Goal: Navigation & Orientation: Go to known website

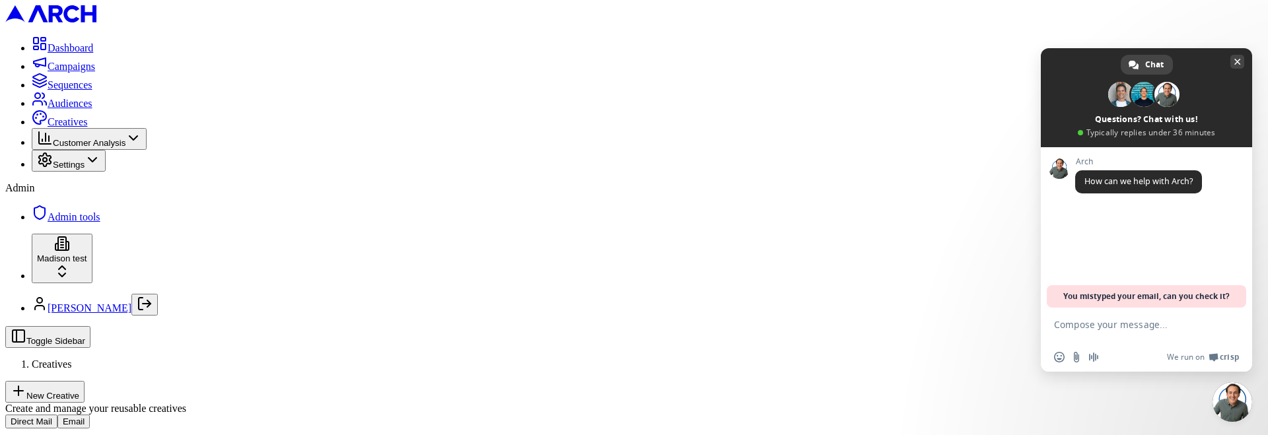
click at [1234, 61] on span "Close chat" at bounding box center [1237, 62] width 7 height 7
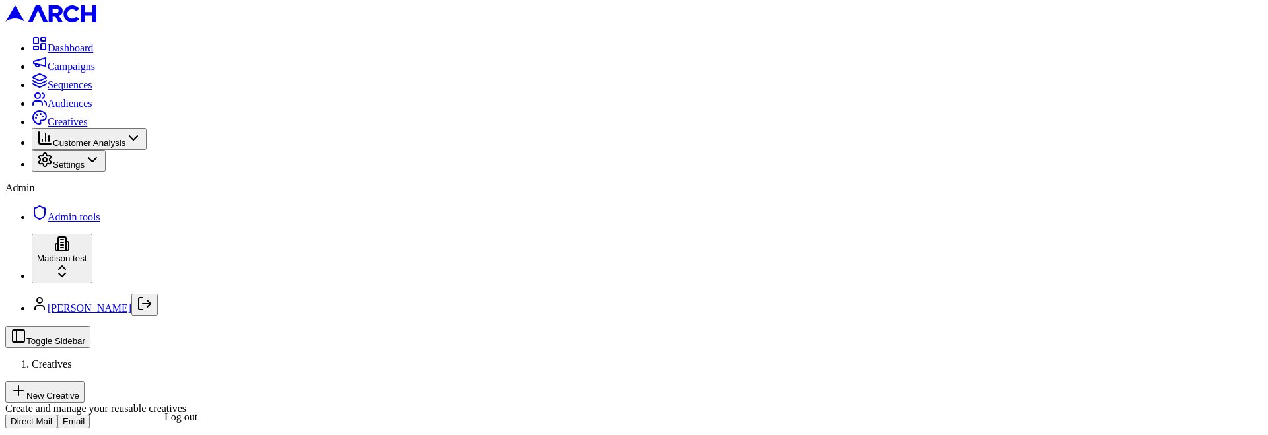
click at [152, 312] on icon "Log out" at bounding box center [145, 304] width 16 height 16
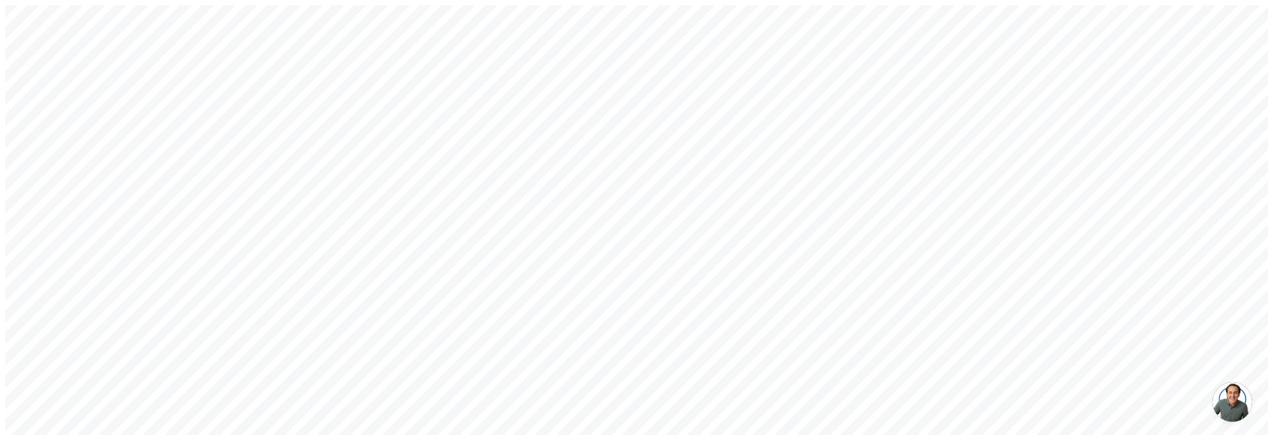
click at [425, 161] on div "Welcome back! Sign in to your account to continue Or create a new account Email…" at bounding box center [633, 314] width 1257 height 619
